Goal: Check status: Check status

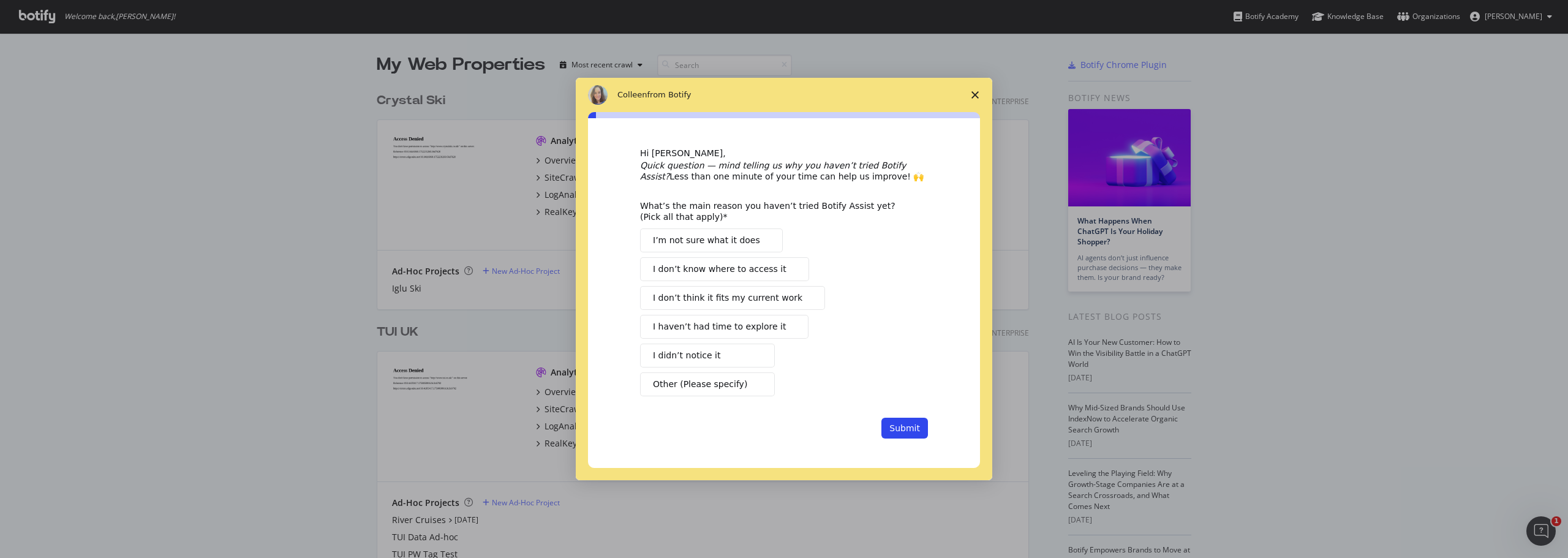
click at [977, 95] on icon "Close survey" at bounding box center [975, 95] width 8 height 8
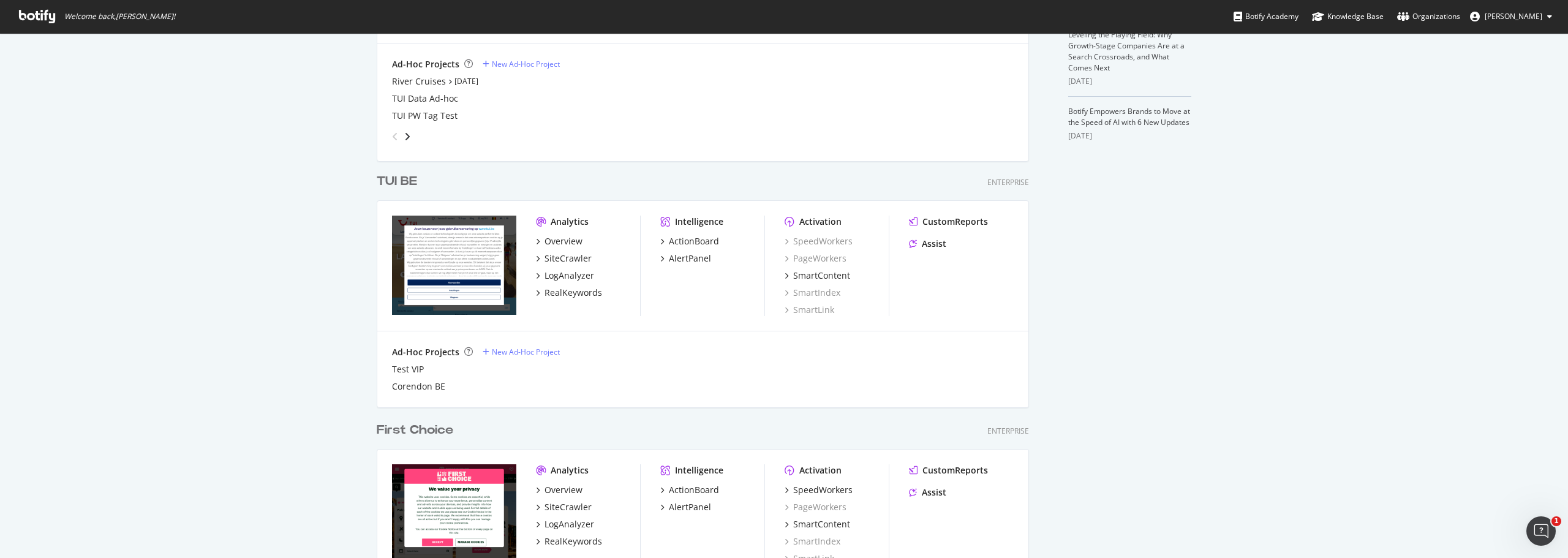
scroll to position [132, 0]
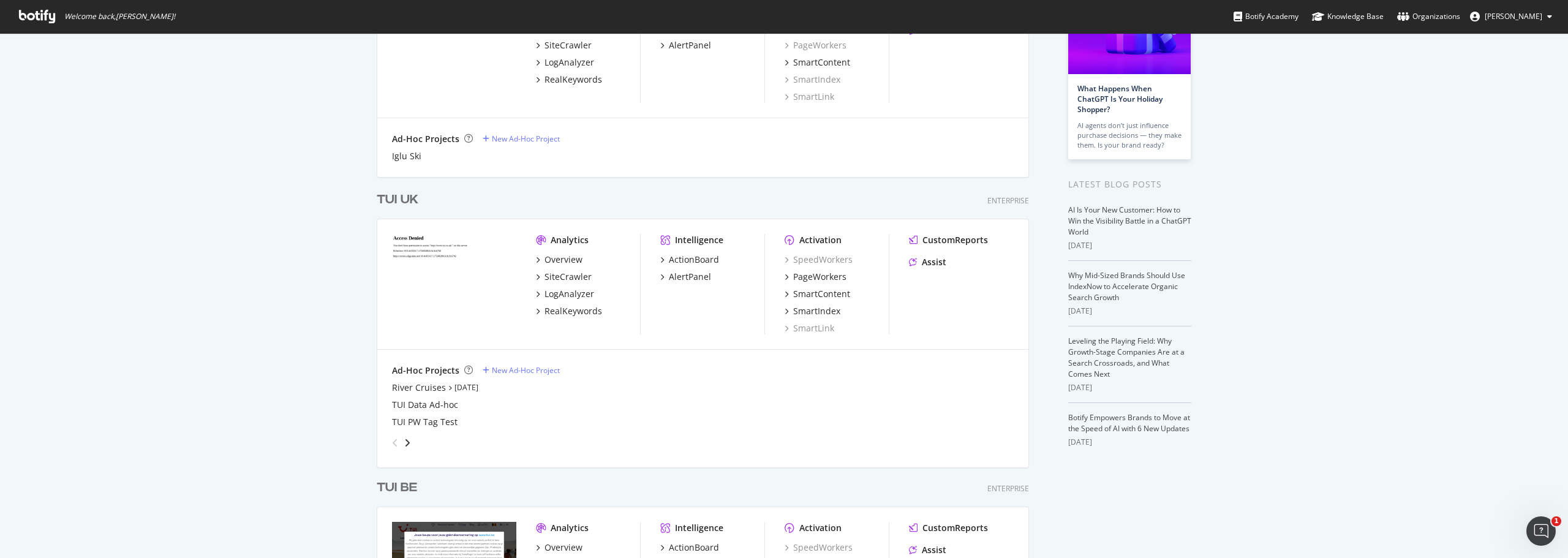
click at [396, 200] on div "TUI UK" at bounding box center [397, 200] width 42 height 18
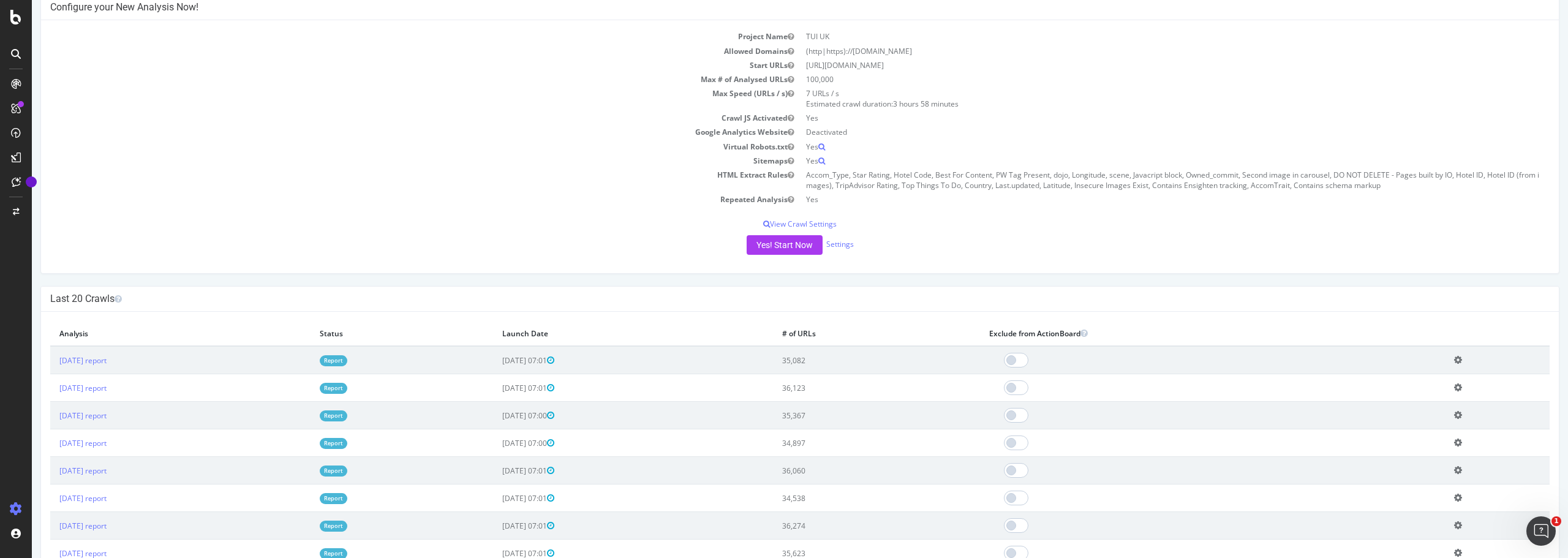
scroll to position [123, 0]
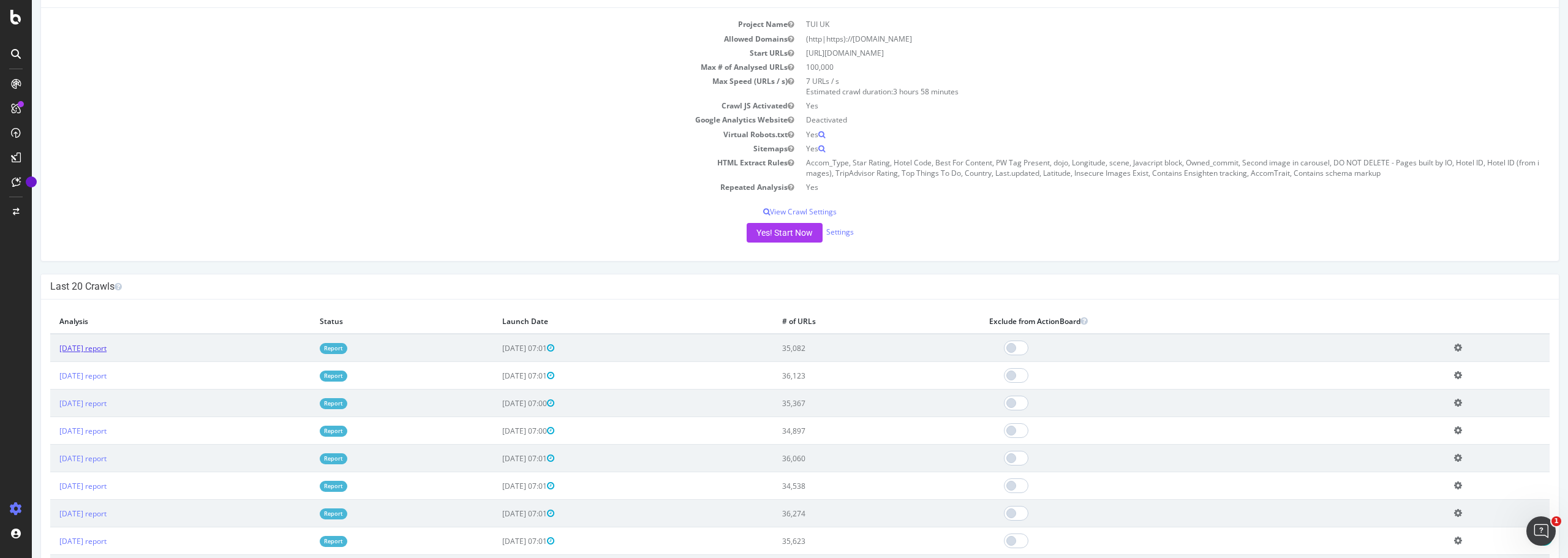
click at [107, 349] on link "[DATE] report" at bounding box center [83, 348] width 47 height 10
